Goal: Task Accomplishment & Management: Manage account settings

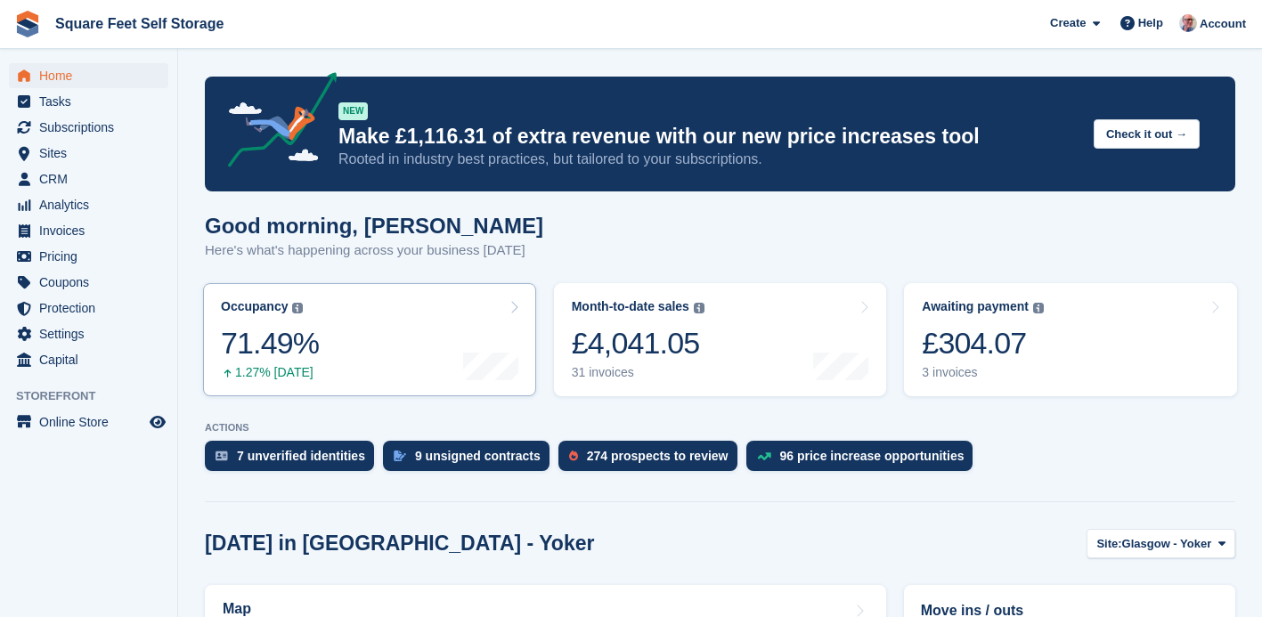
click at [322, 360] on link "Occupancy The percentage of all currently allocated units in terms of area. Inc…" at bounding box center [369, 339] width 333 height 113
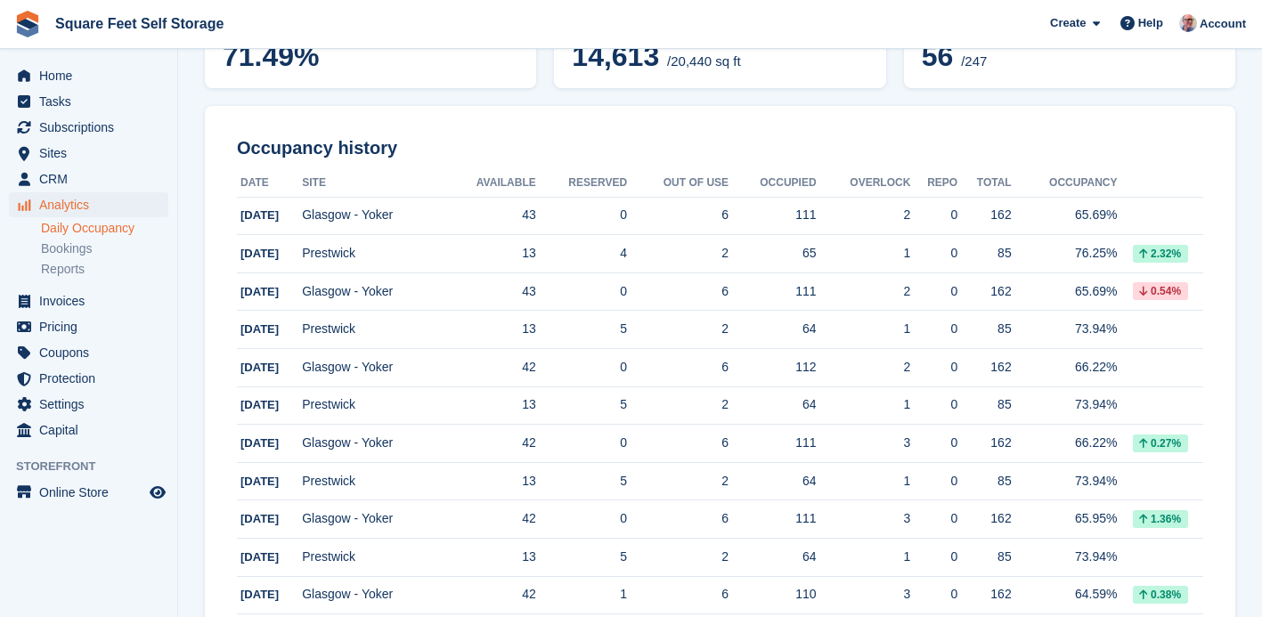
scroll to position [204, 0]
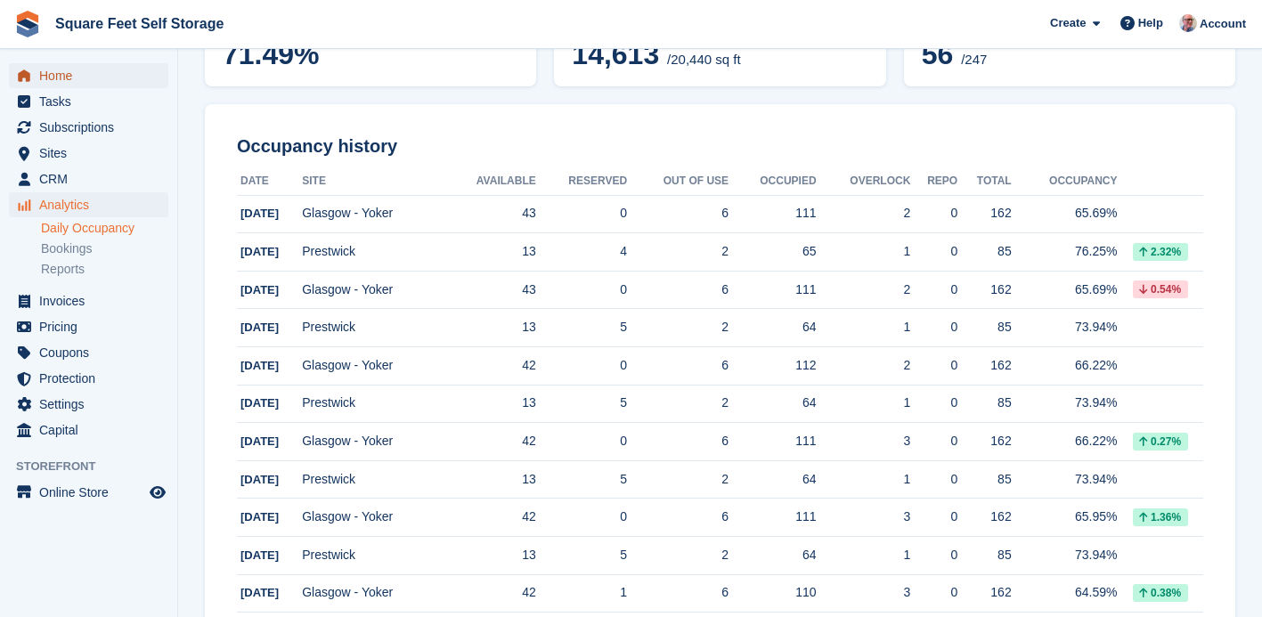
click at [59, 82] on span "Home" at bounding box center [92, 75] width 107 height 25
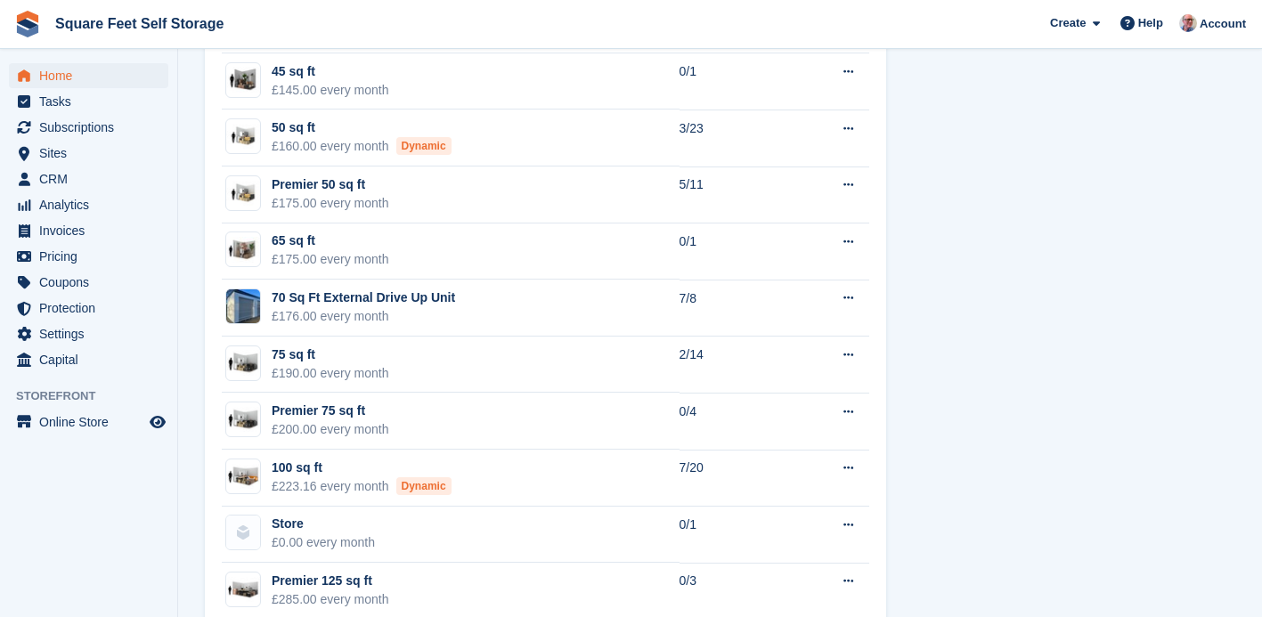
scroll to position [1499, 0]
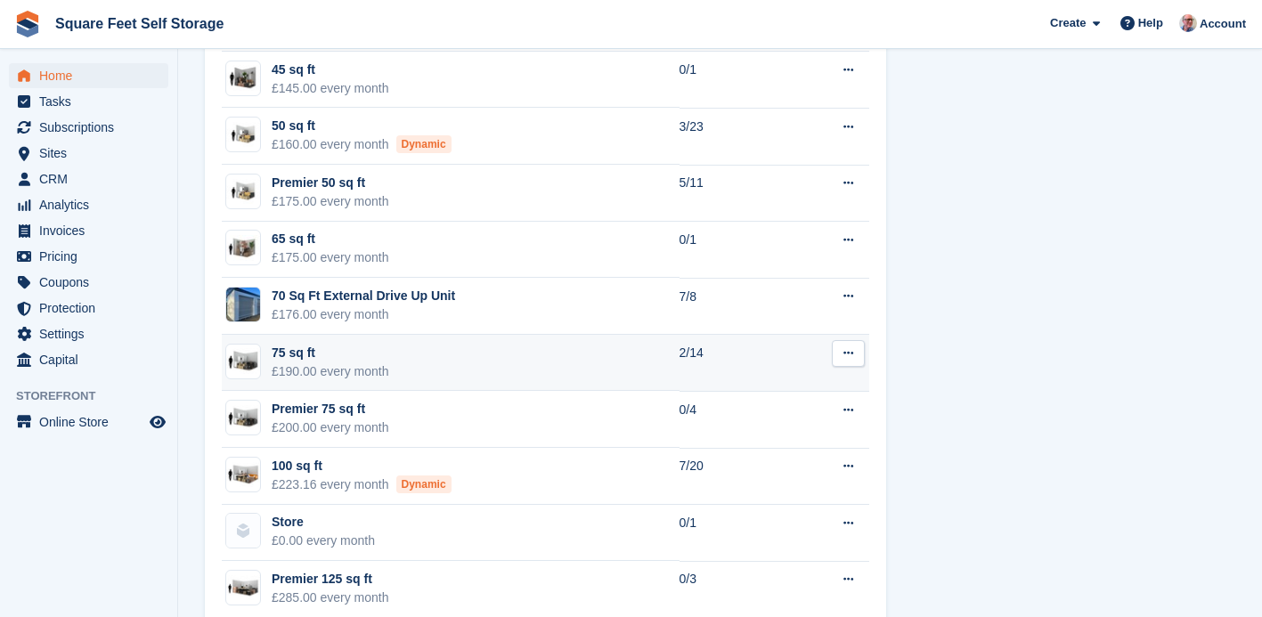
click at [535, 372] on td "75 sq ft £190.00 every month" at bounding box center [451, 363] width 458 height 57
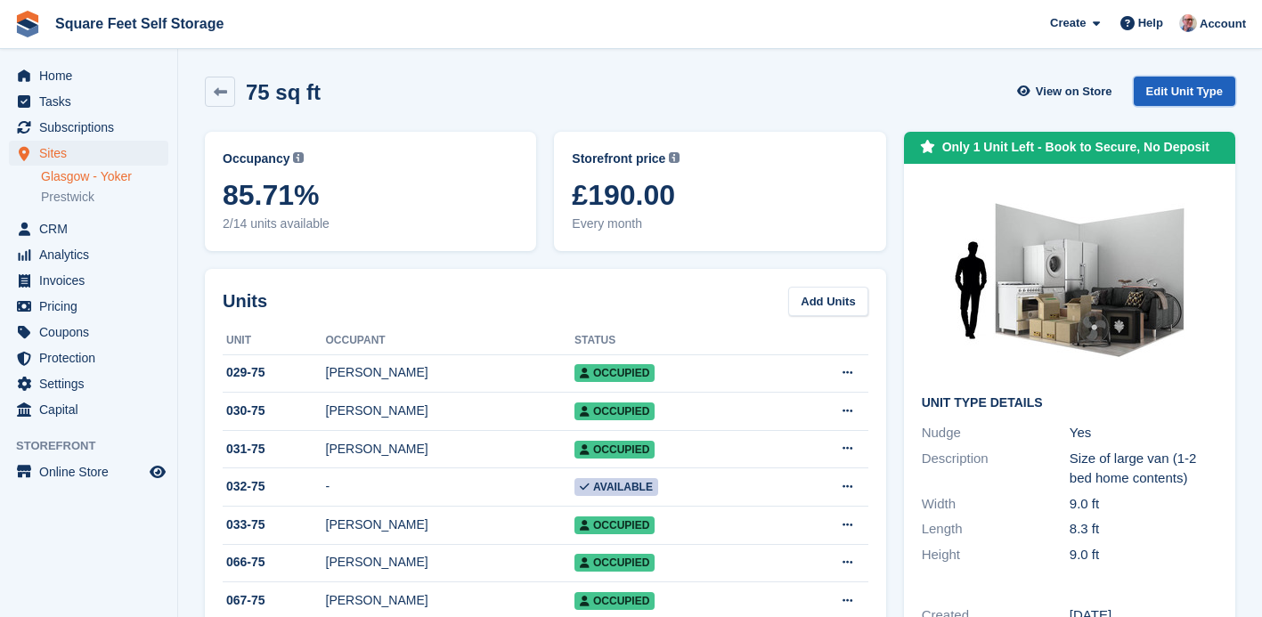
click at [1180, 91] on link "Edit Unit Type" at bounding box center [1185, 91] width 102 height 29
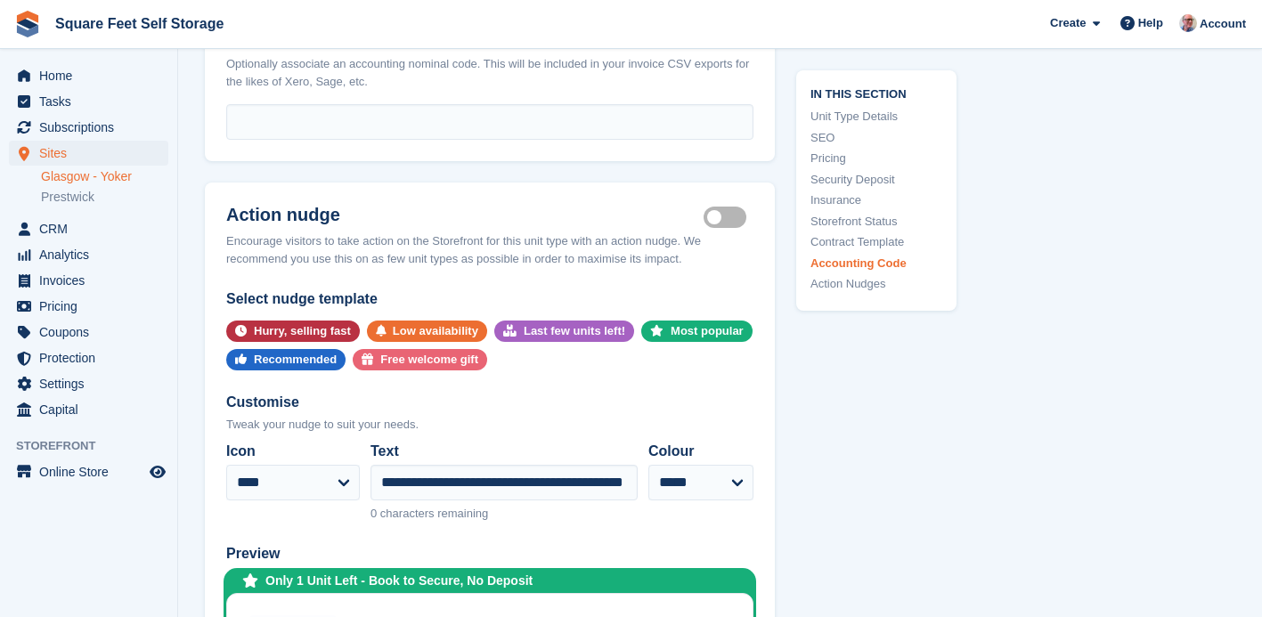
scroll to position [3243, 0]
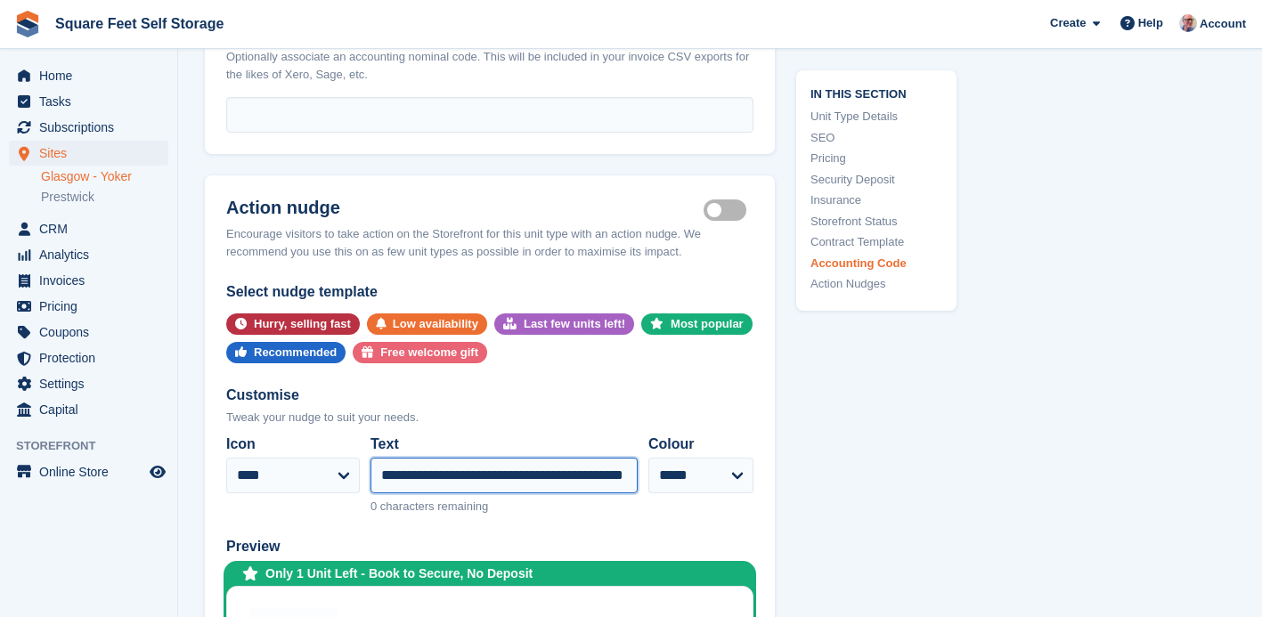
click at [420, 477] on input "**********" at bounding box center [504, 476] width 267 height 36
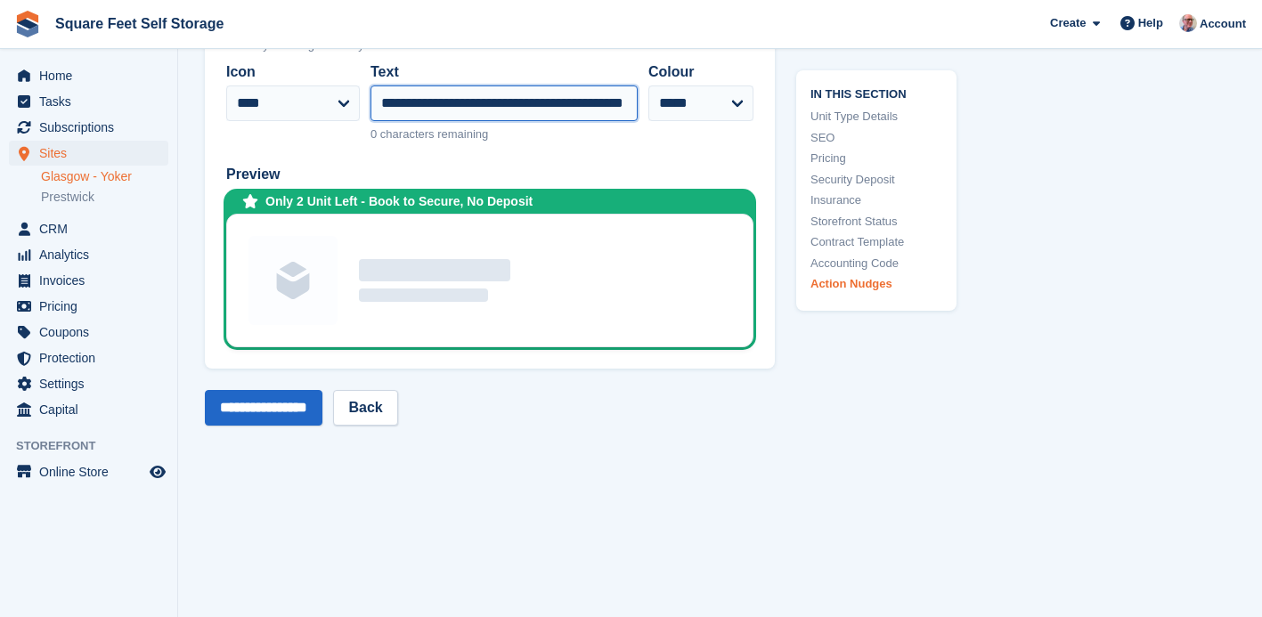
scroll to position [3619, 0]
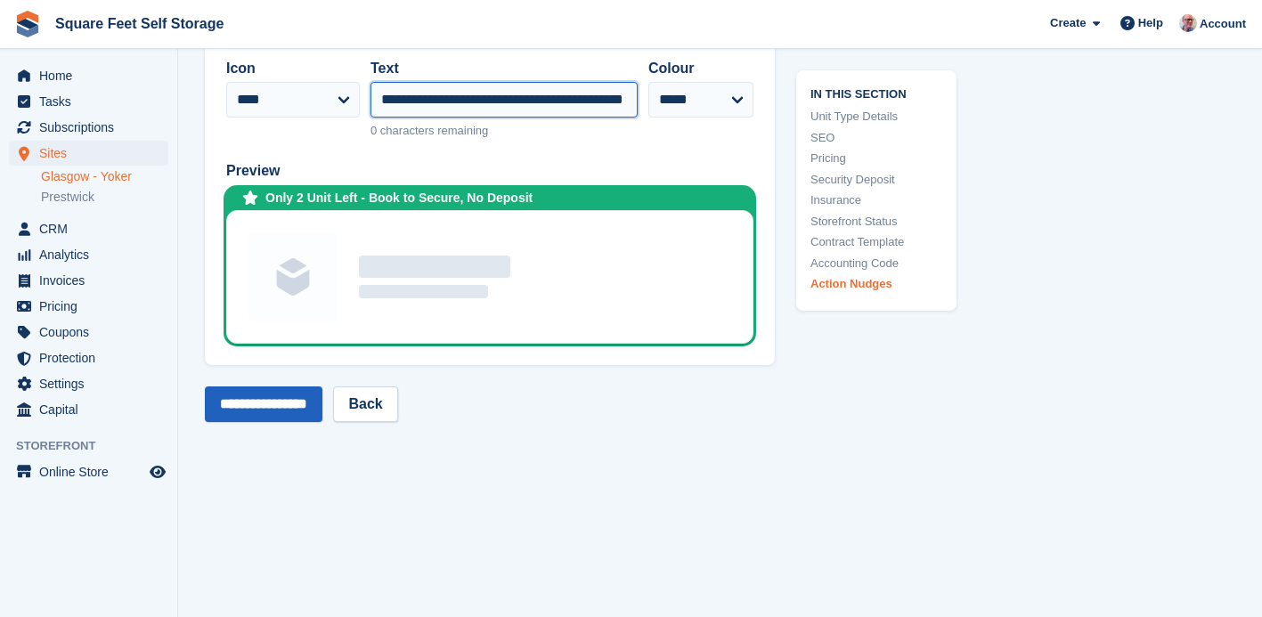
type input "**********"
click at [286, 395] on input "**********" at bounding box center [264, 405] width 118 height 36
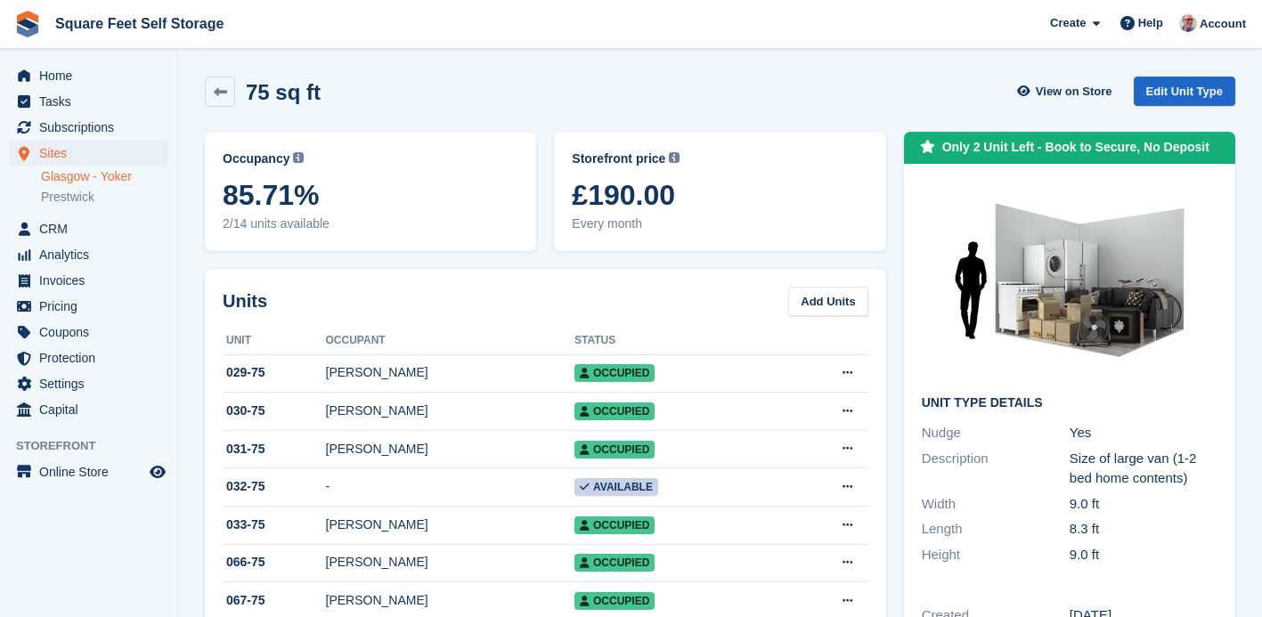
scroll to position [1, 0]
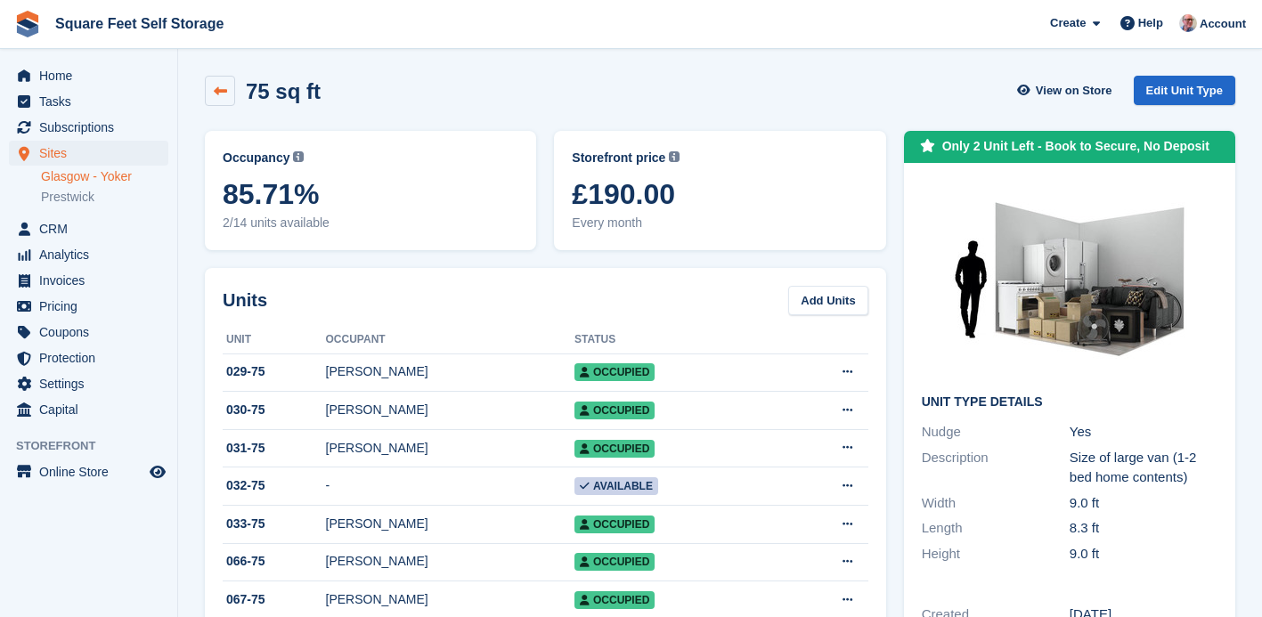
click at [219, 90] on icon at bounding box center [220, 91] width 13 height 13
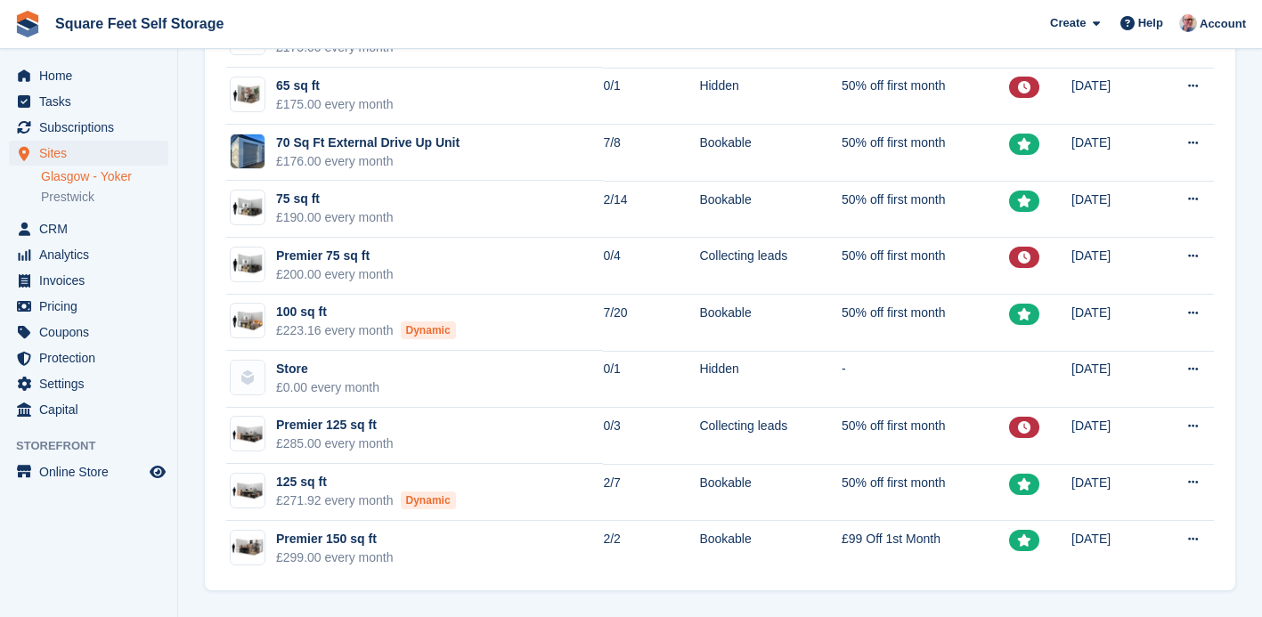
scroll to position [680, 0]
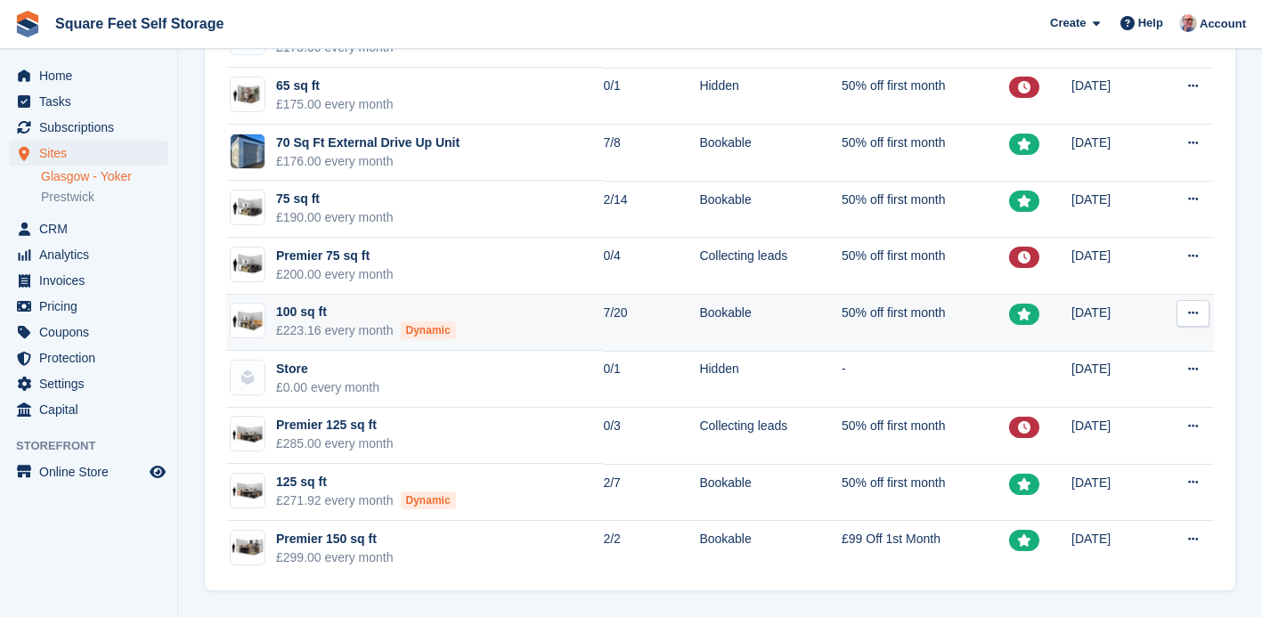
click at [539, 316] on td "100 sq ft £223.16 every month Dynamic" at bounding box center [414, 323] width 377 height 57
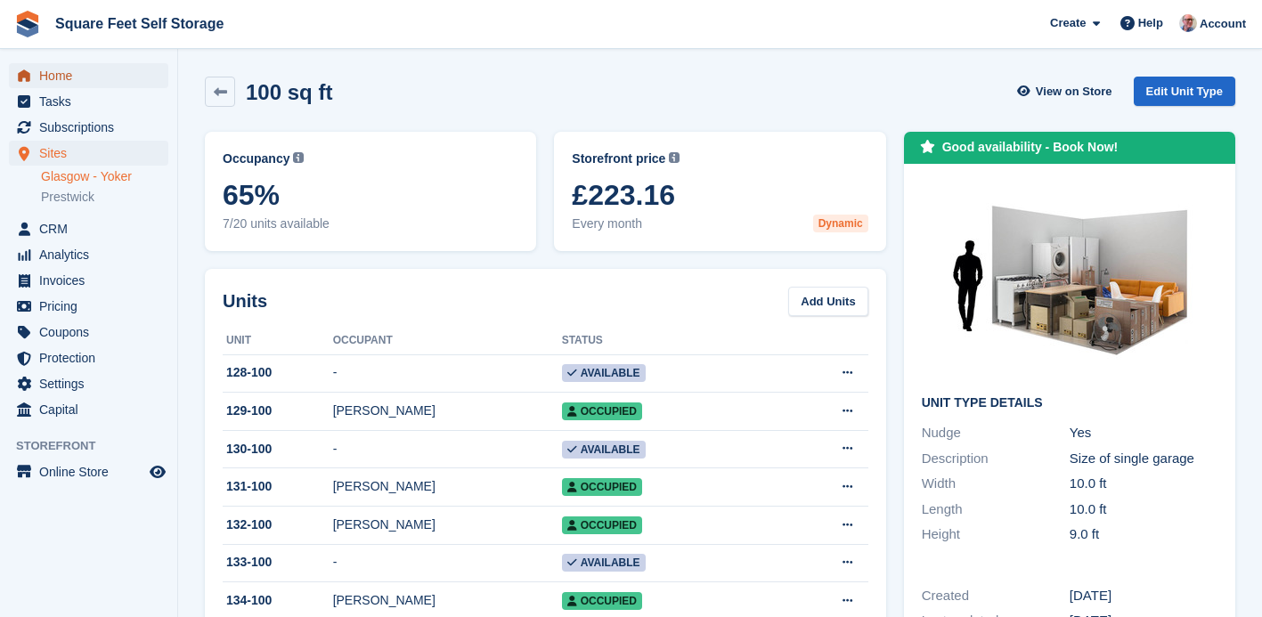
click at [86, 83] on span "Home" at bounding box center [92, 75] width 107 height 25
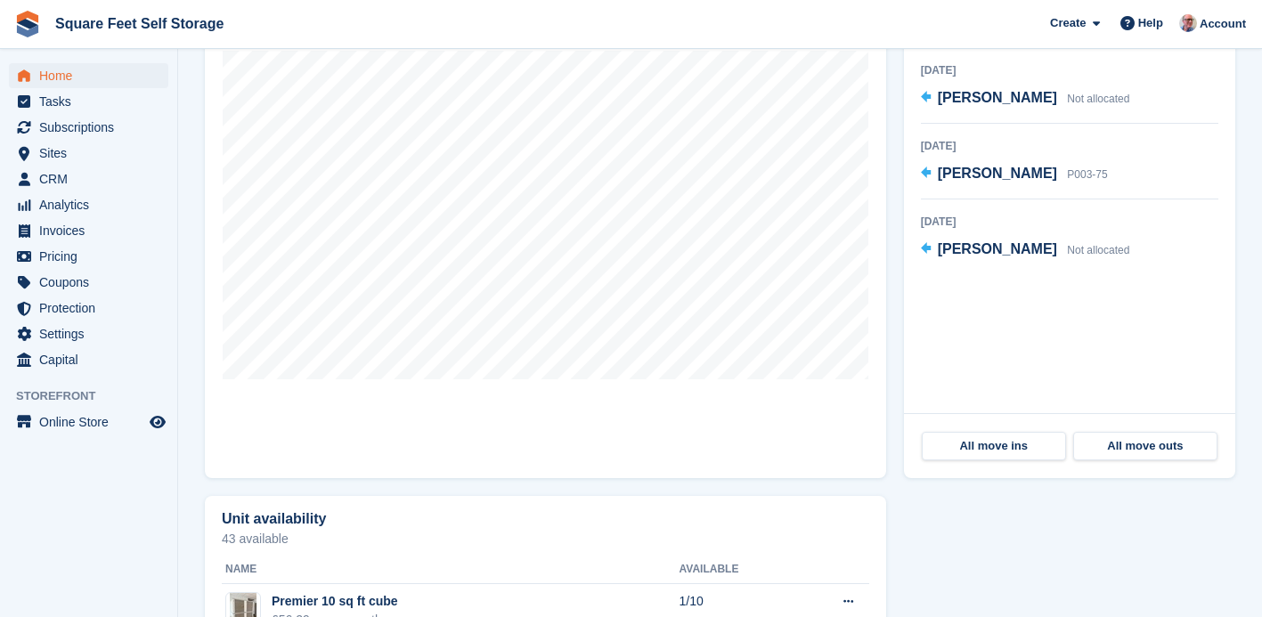
scroll to position [610, 0]
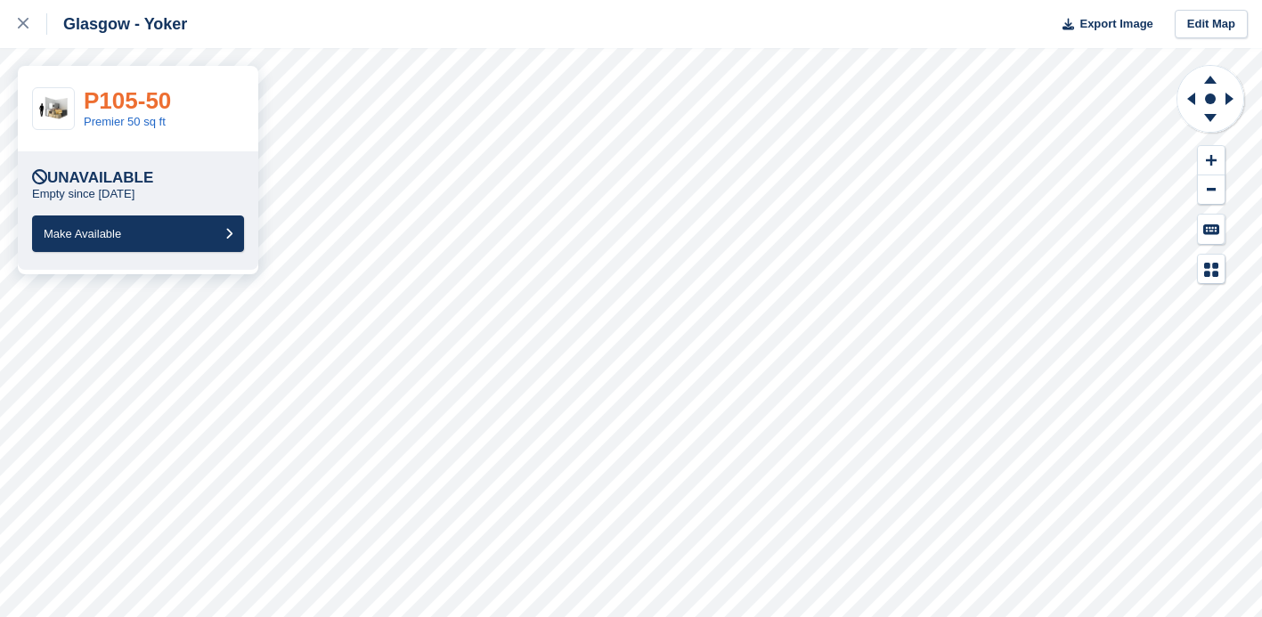
click at [122, 106] on link "P105-50" at bounding box center [127, 100] width 87 height 27
click at [19, 23] on icon at bounding box center [23, 23] width 11 height 11
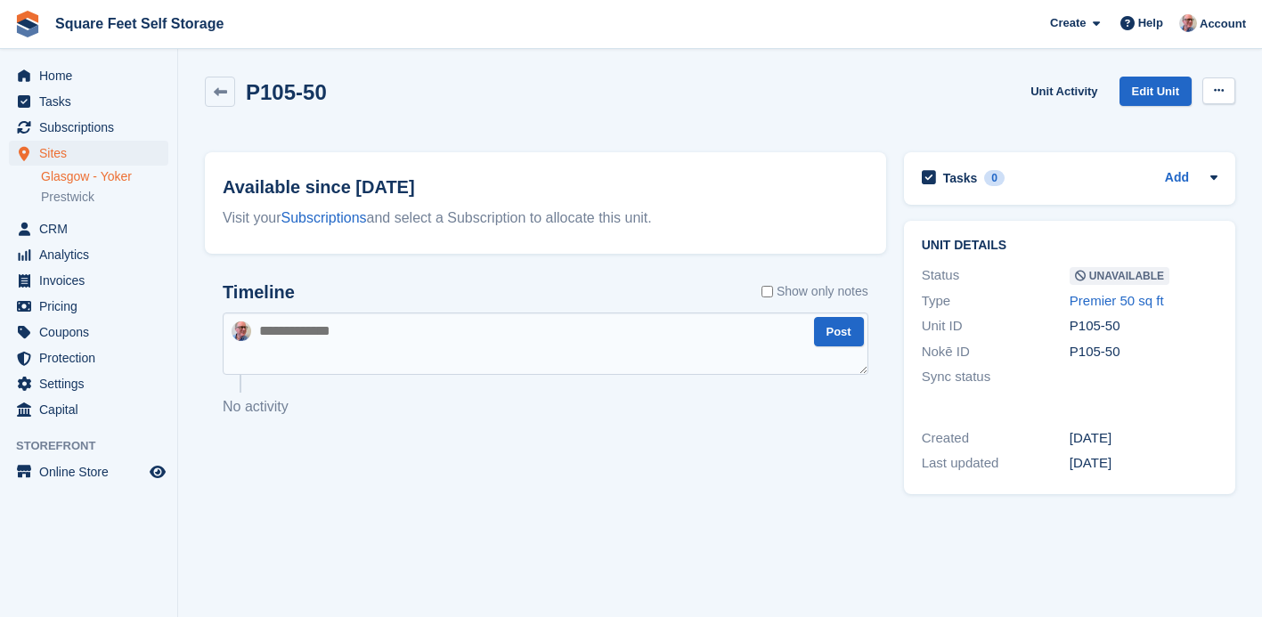
click at [1212, 92] on button at bounding box center [1218, 90] width 33 height 27
click at [1181, 117] on p "Make Available" at bounding box center [1149, 125] width 155 height 23
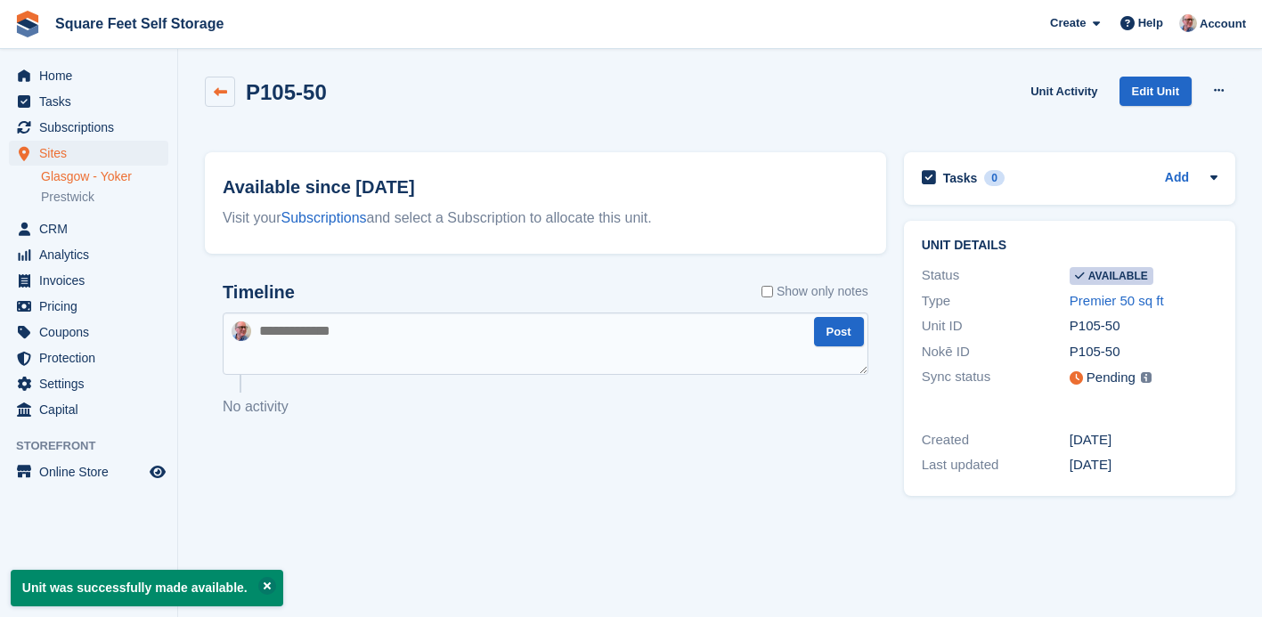
click at [224, 92] on icon at bounding box center [220, 92] width 13 height 13
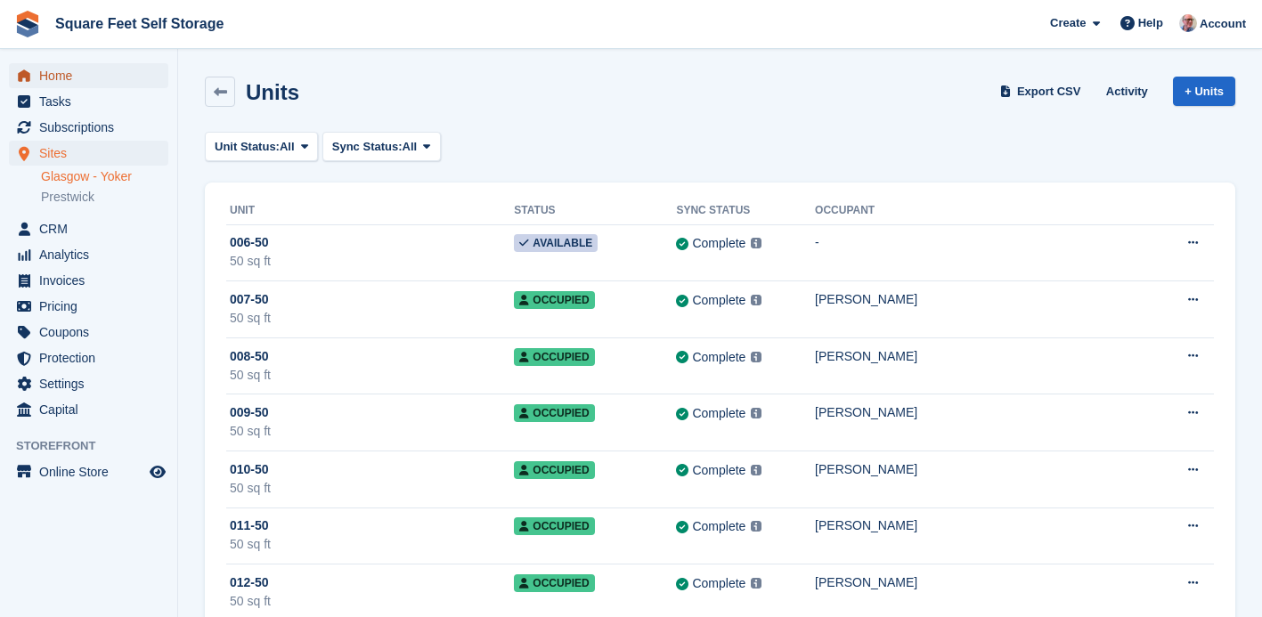
click at [88, 74] on span "Home" at bounding box center [92, 75] width 107 height 25
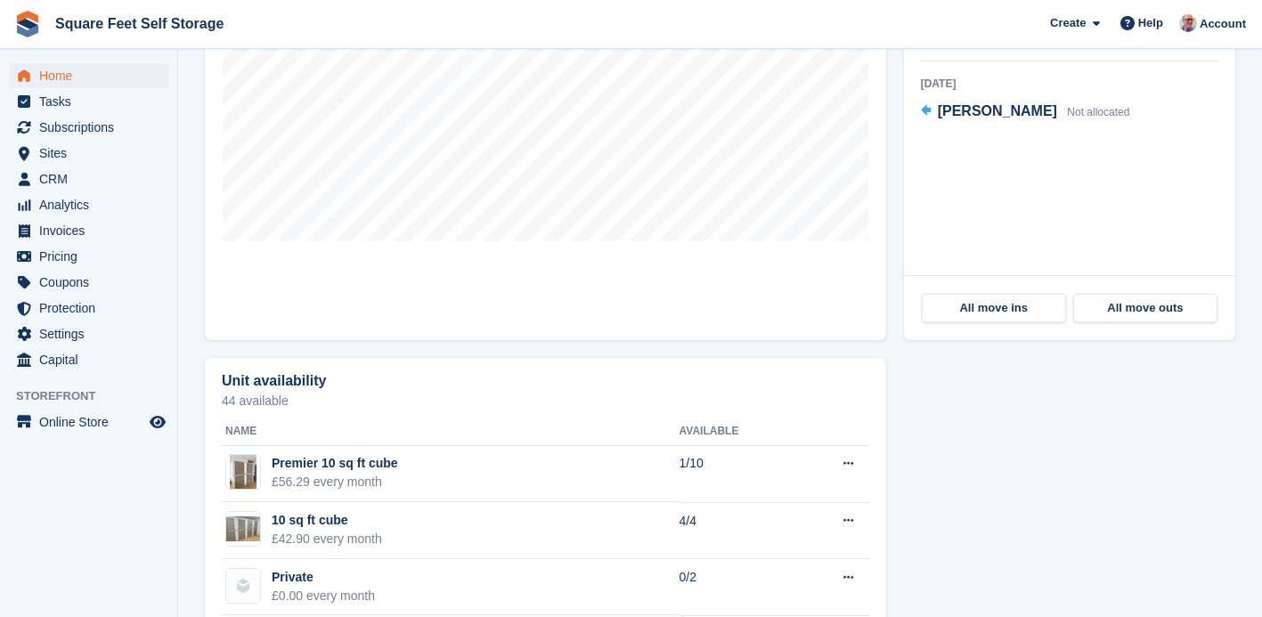
scroll to position [789, 0]
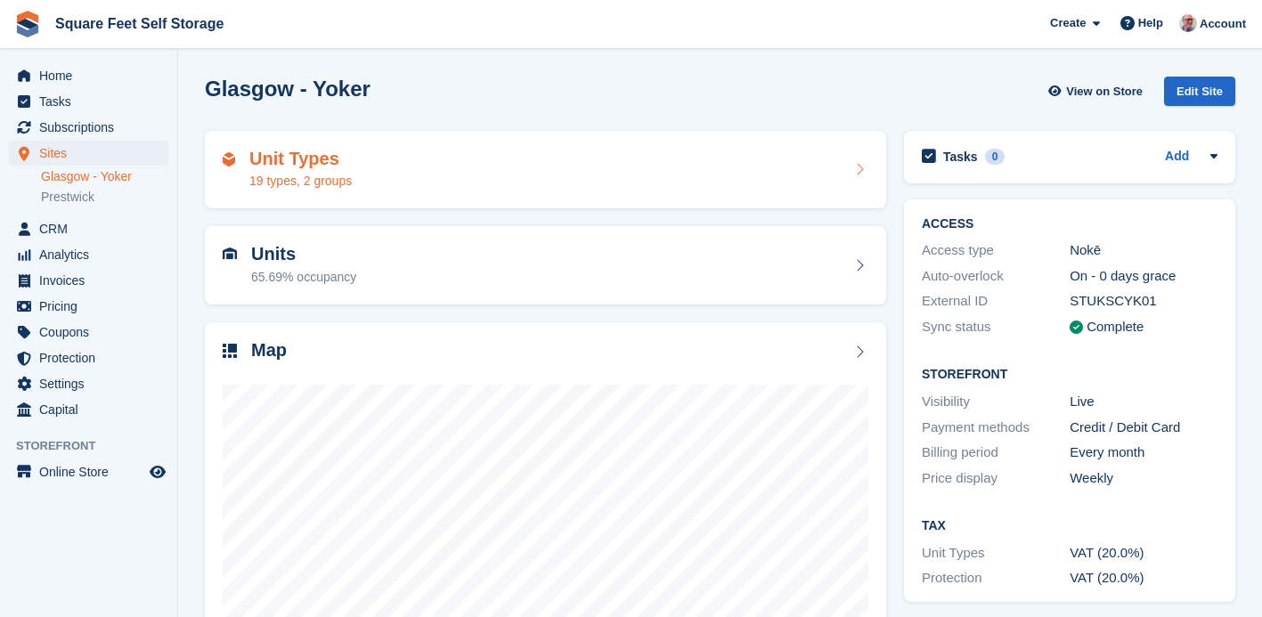
click at [360, 174] on div "Unit Types 19 types, 2 groups" at bounding box center [546, 170] width 646 height 43
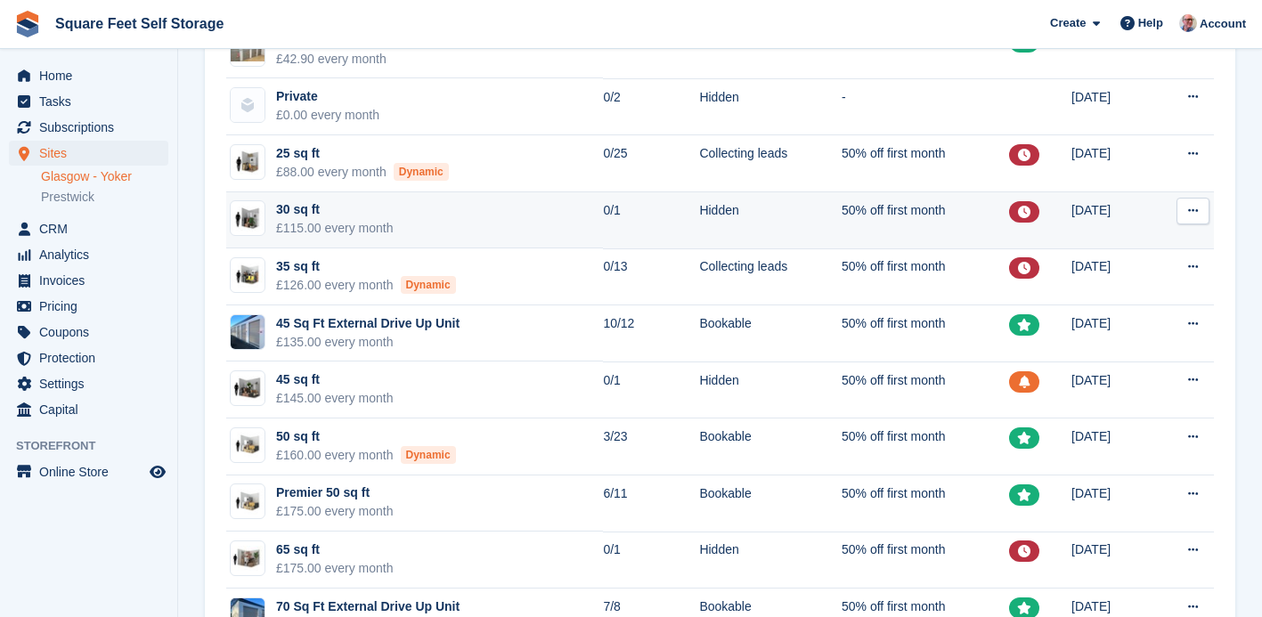
scroll to position [275, 0]
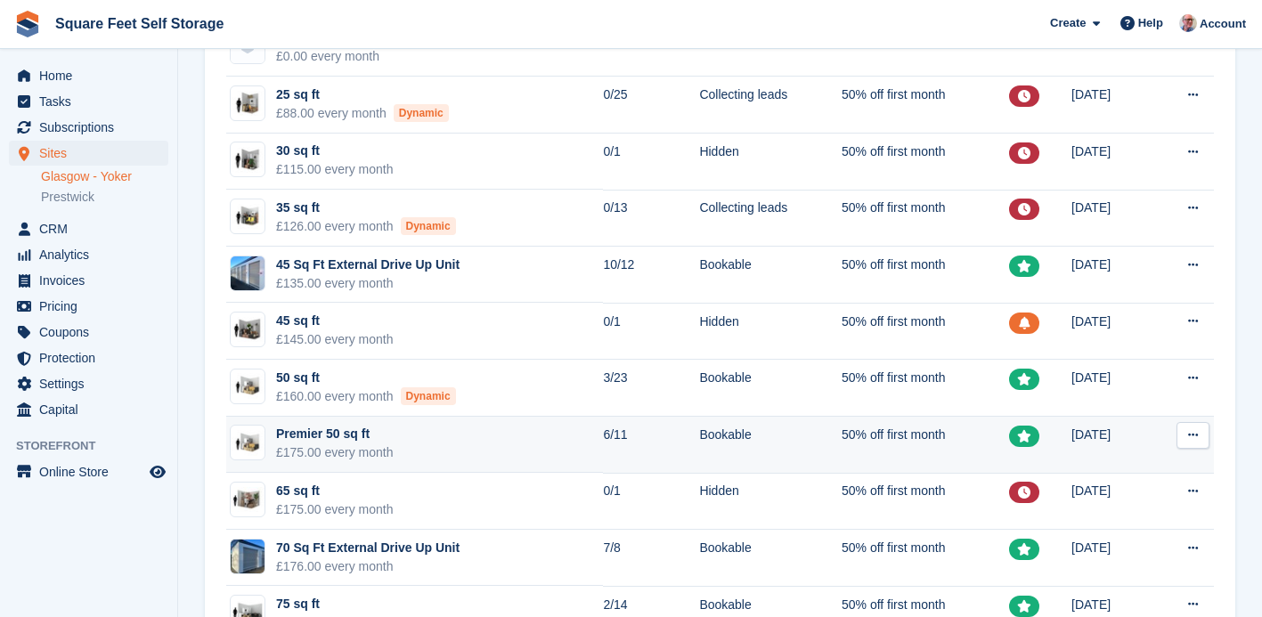
click at [529, 440] on td "Premier 50 sq ft £175.00 every month" at bounding box center [414, 445] width 377 height 57
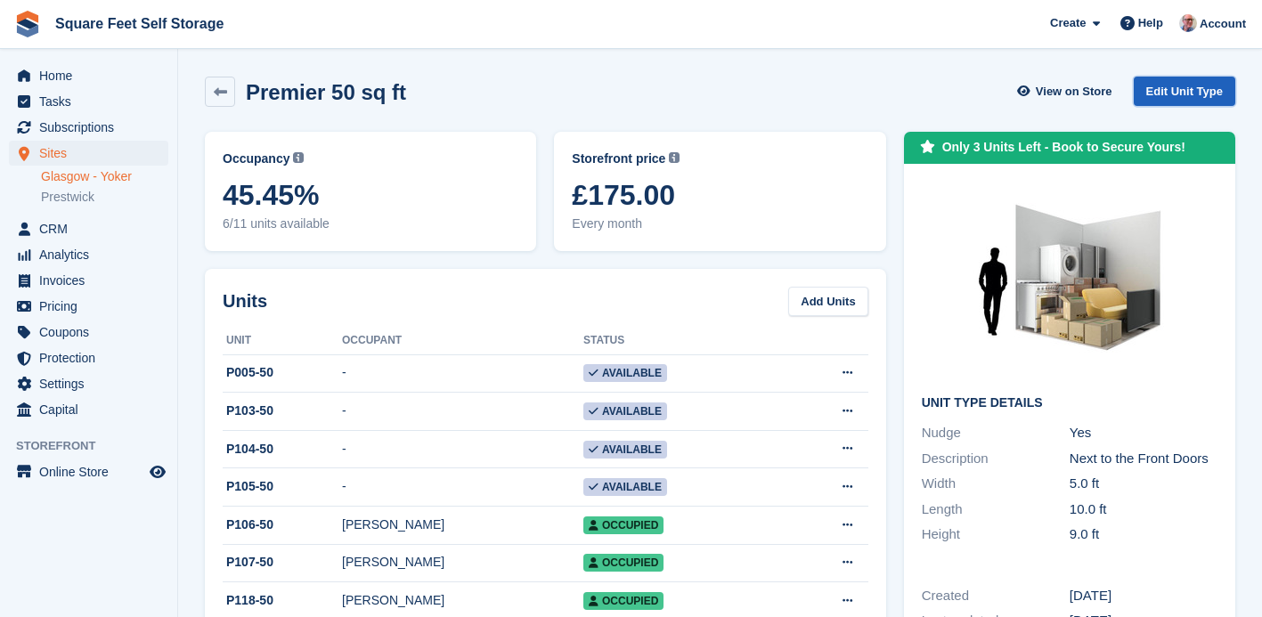
click at [1188, 91] on link "Edit Unit Type" at bounding box center [1185, 91] width 102 height 29
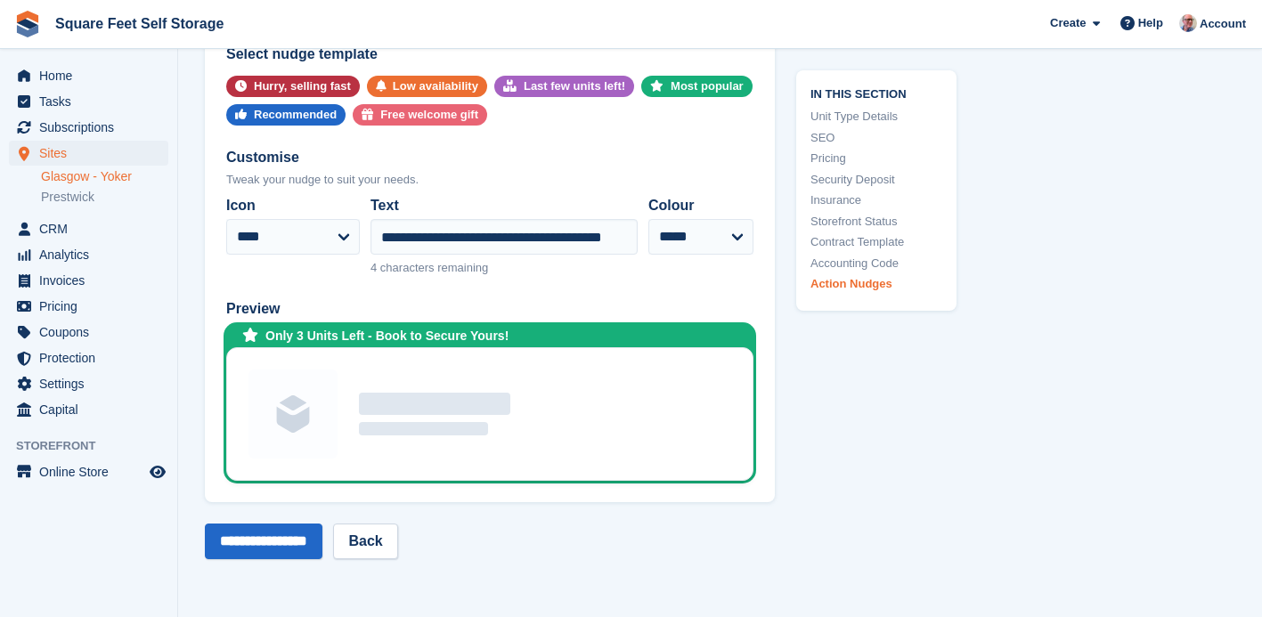
scroll to position [3675, 0]
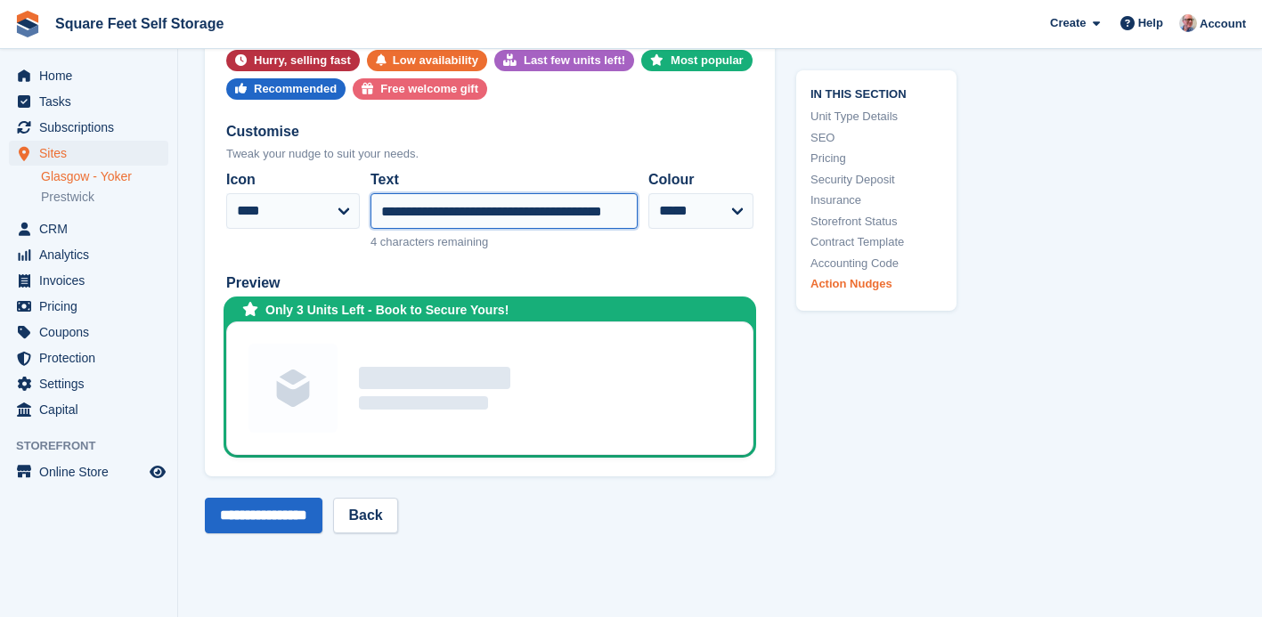
click at [627, 215] on input "**********" at bounding box center [504, 211] width 267 height 36
type input "*"
type input "**********"
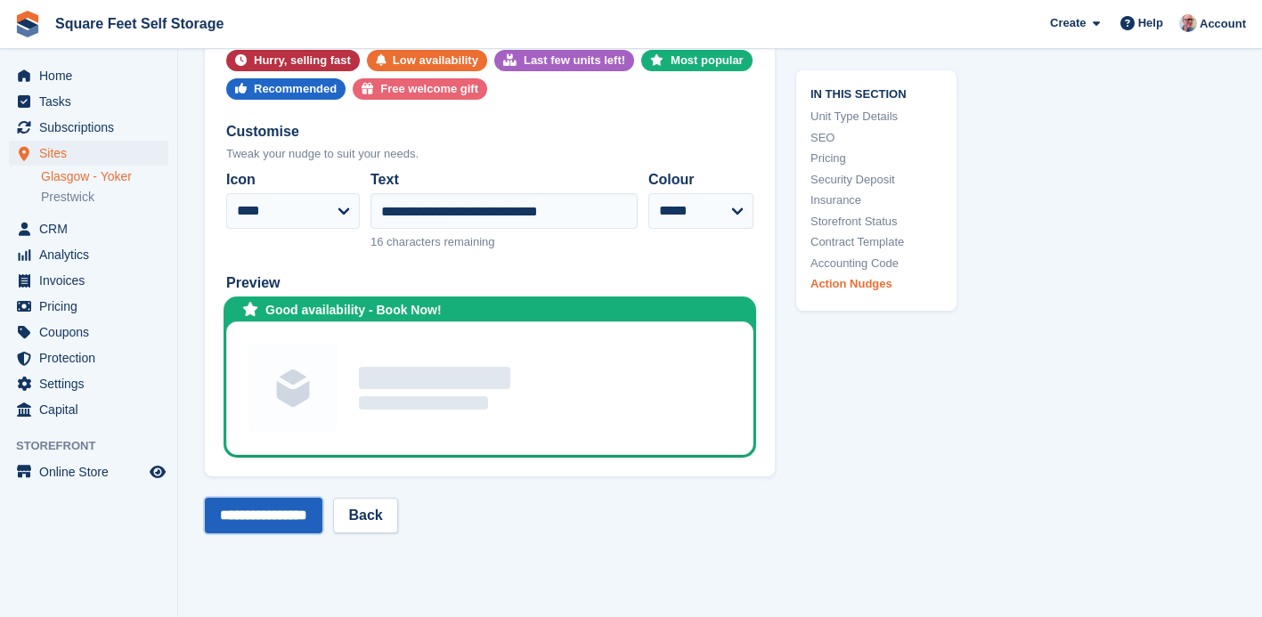
click at [267, 514] on input "**********" at bounding box center [264, 516] width 118 height 36
